Goal: Task Accomplishment & Management: Use online tool/utility

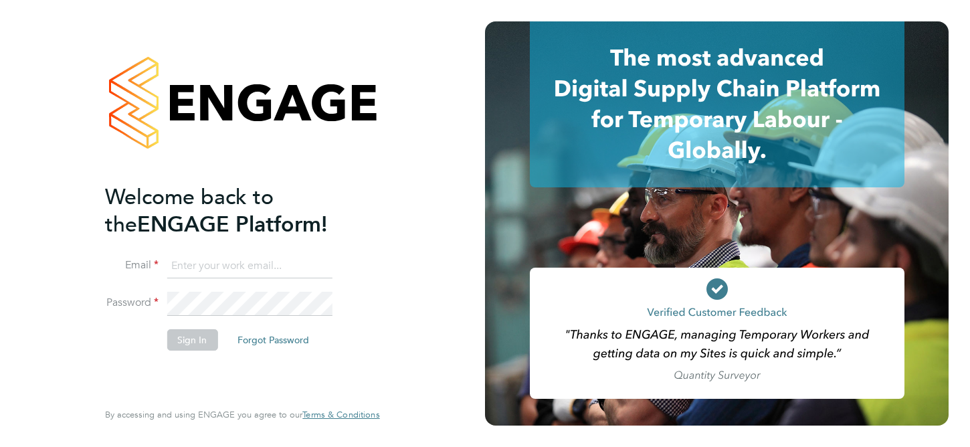
click at [191, 267] on input at bounding box center [249, 266] width 165 height 24
type input "[PERSON_NAME][EMAIL_ADDRESS][PERSON_NAME][PERSON_NAME][DOMAIN_NAME]"
click at [201, 287] on li "Email [PERSON_NAME][EMAIL_ADDRESS][PERSON_NAME][PERSON_NAME][DOMAIN_NAME]" at bounding box center [235, 272] width 261 height 37
click at [193, 331] on button "Sign In" at bounding box center [192, 338] width 51 height 21
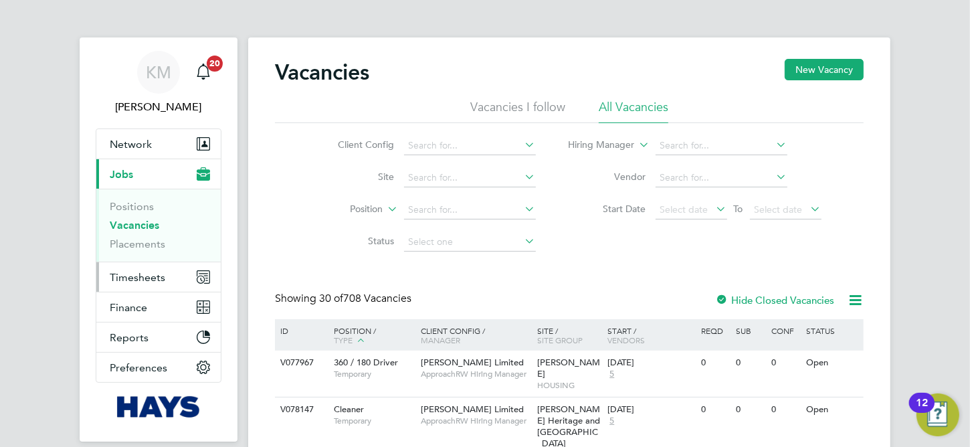
click at [149, 274] on span "Timesheets" at bounding box center [138, 277] width 56 height 13
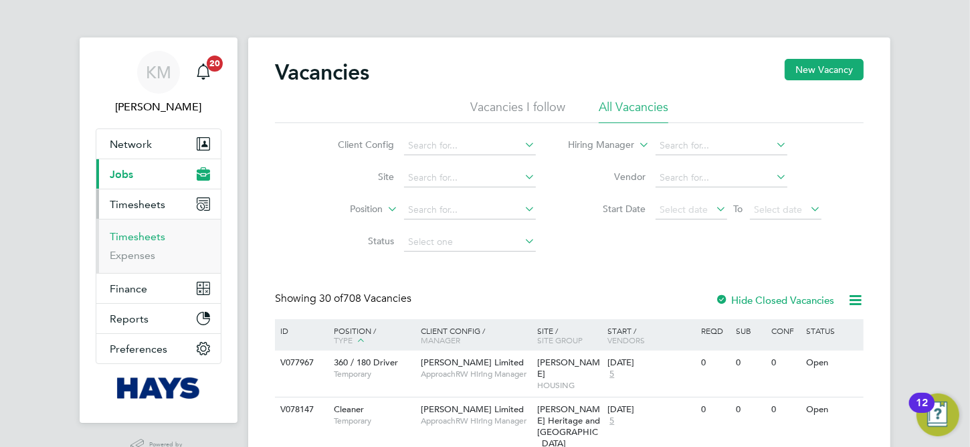
click at [138, 233] on link "Timesheets" at bounding box center [138, 236] width 56 height 13
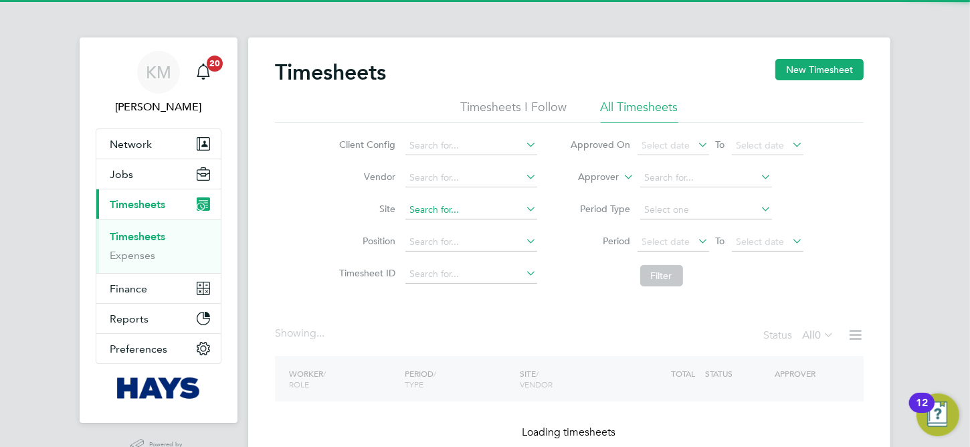
click at [467, 210] on input at bounding box center [471, 210] width 132 height 19
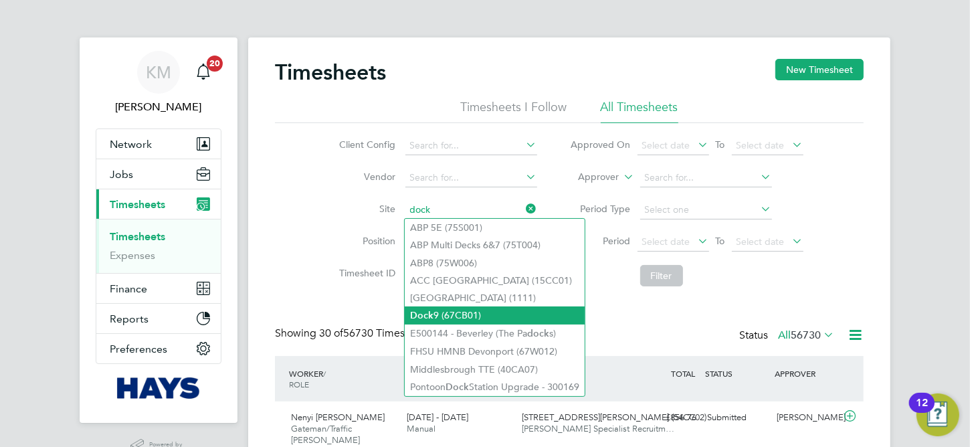
click at [480, 316] on li "Dock 9 (67CB01)" at bounding box center [495, 315] width 180 height 18
type input "Dock 9 (67CB01)"
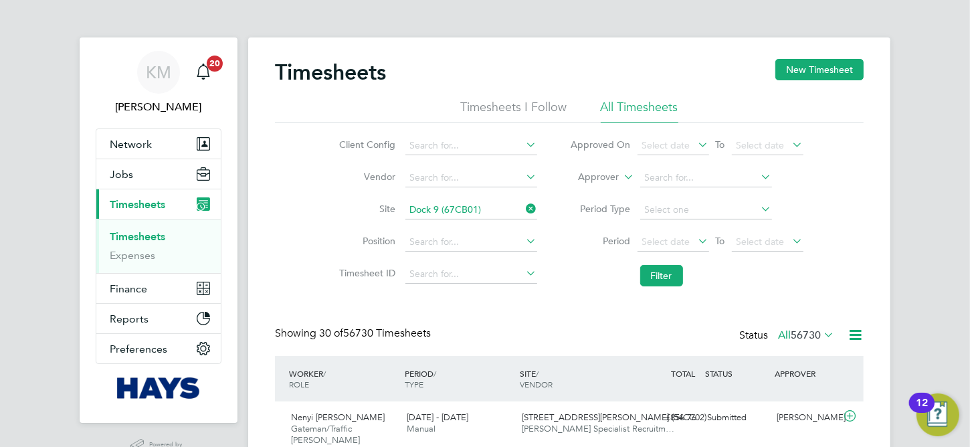
click at [696, 234] on icon at bounding box center [696, 240] width 0 height 19
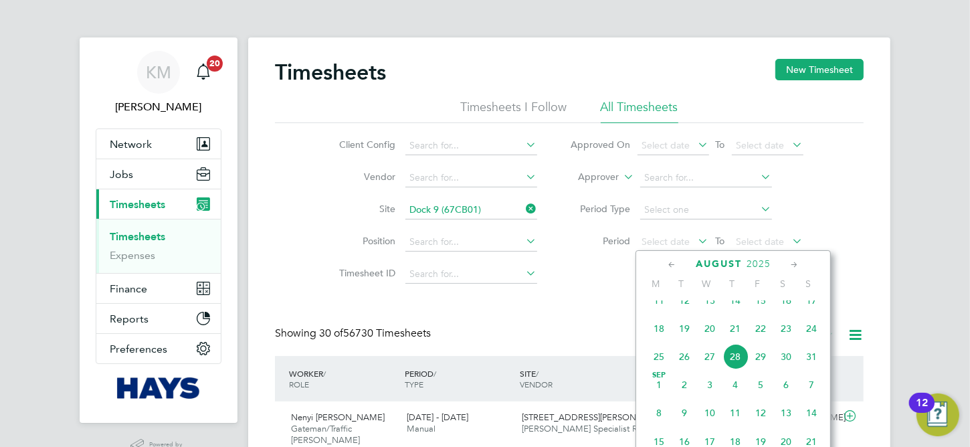
click at [660, 341] on span "18" at bounding box center [658, 328] width 25 height 25
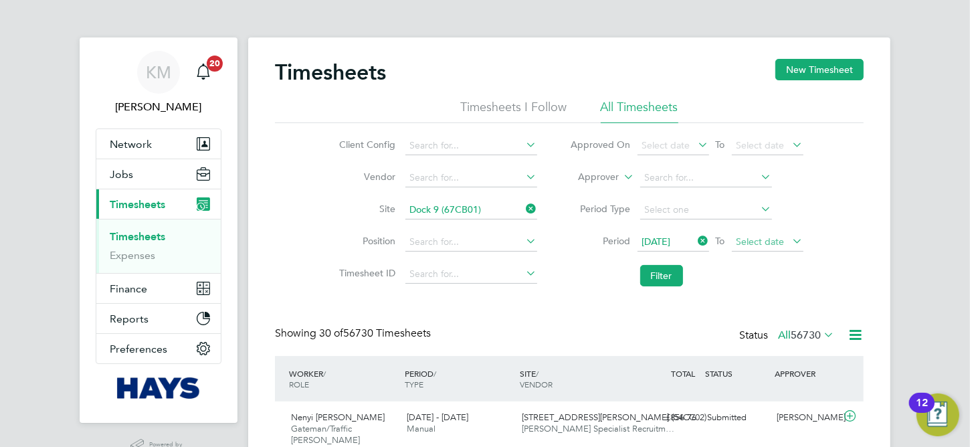
click at [762, 244] on span "Select date" at bounding box center [761, 241] width 48 height 12
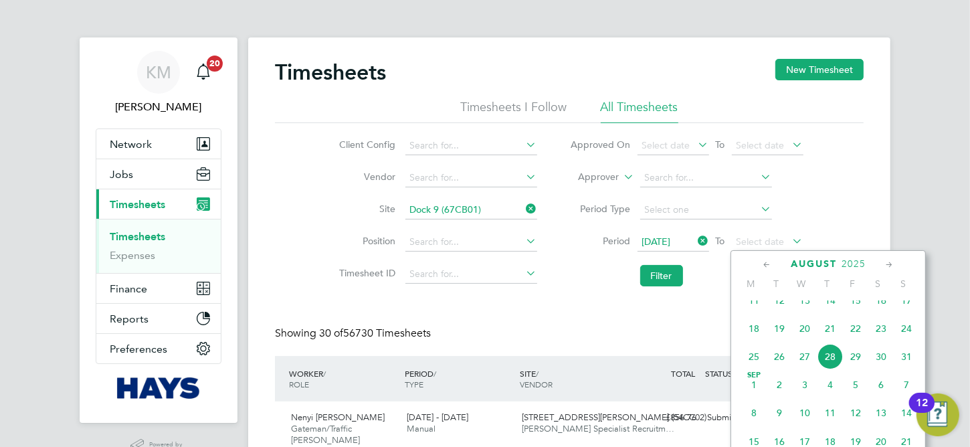
click at [857, 341] on span "22" at bounding box center [855, 328] width 25 height 25
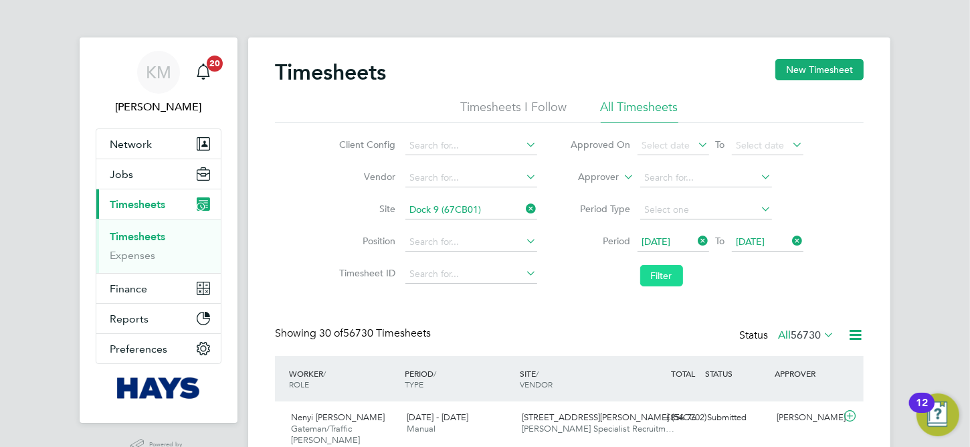
click at [668, 278] on button "Filter" at bounding box center [661, 275] width 43 height 21
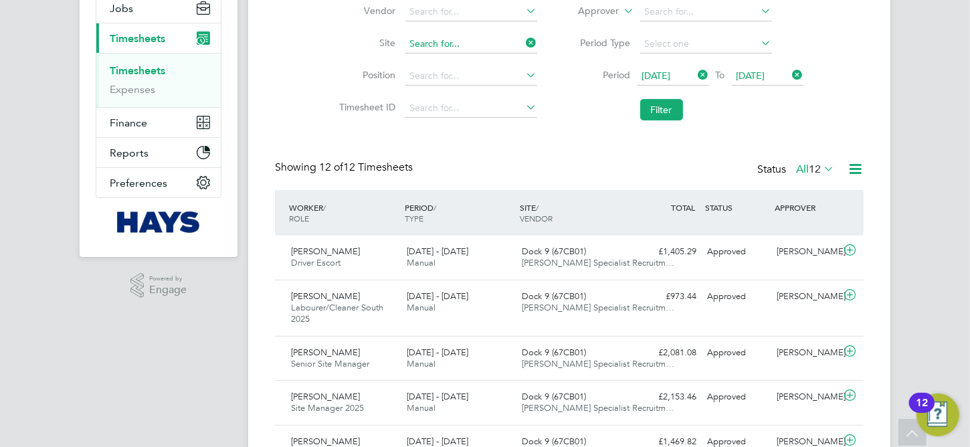
click at [498, 42] on input at bounding box center [471, 44] width 132 height 19
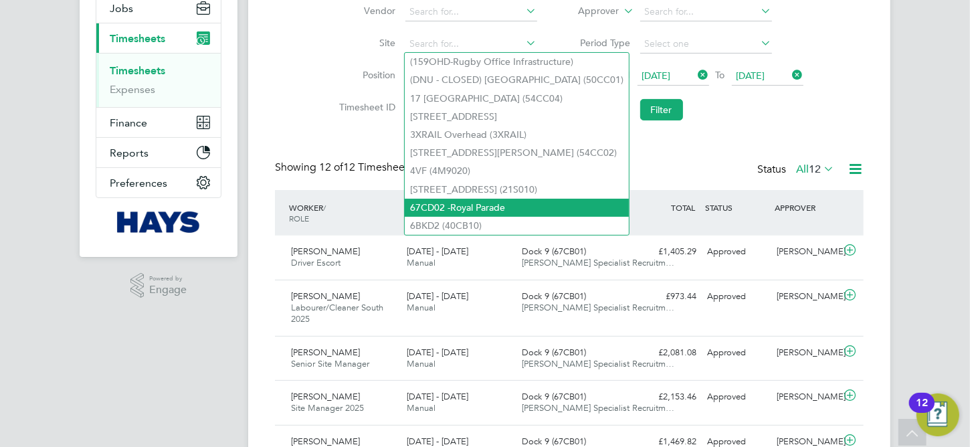
click at [497, 199] on li "67CD02 -Royal Parade" at bounding box center [517, 208] width 224 height 18
type input "67CD02 -Royal Parade"
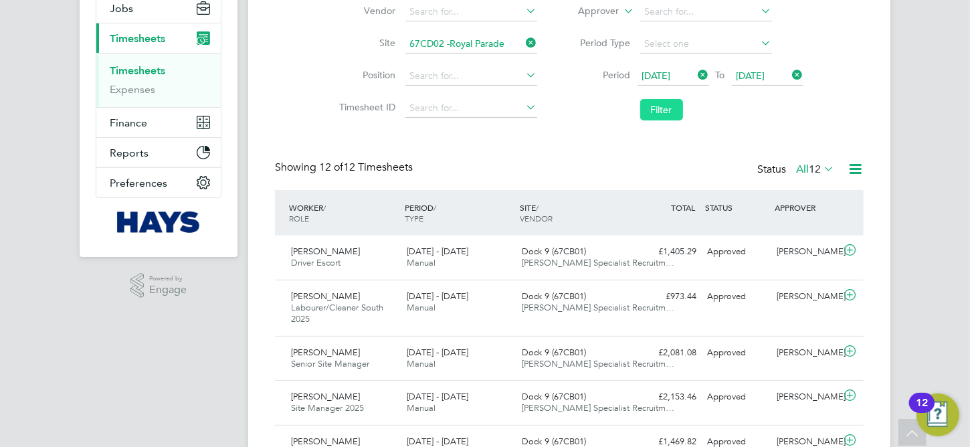
click at [658, 112] on button "Filter" at bounding box center [661, 109] width 43 height 21
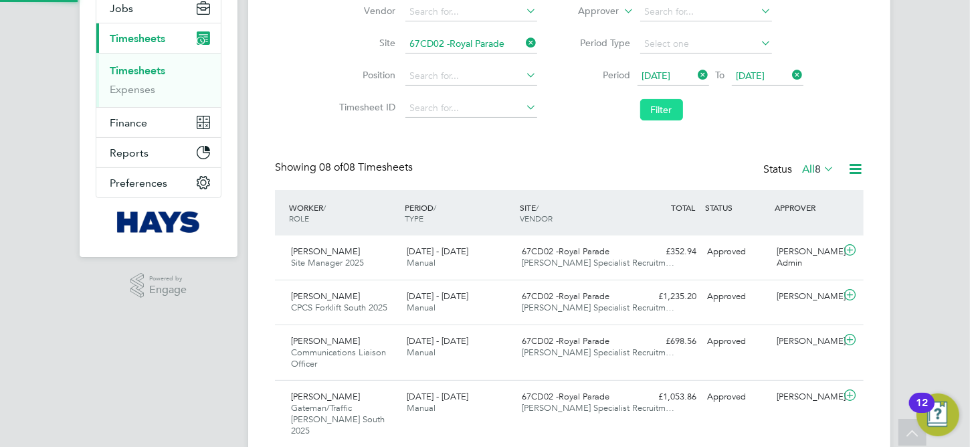
scroll to position [7, 6]
